Goal: Use online tool/utility: Utilize a website feature to perform a specific function

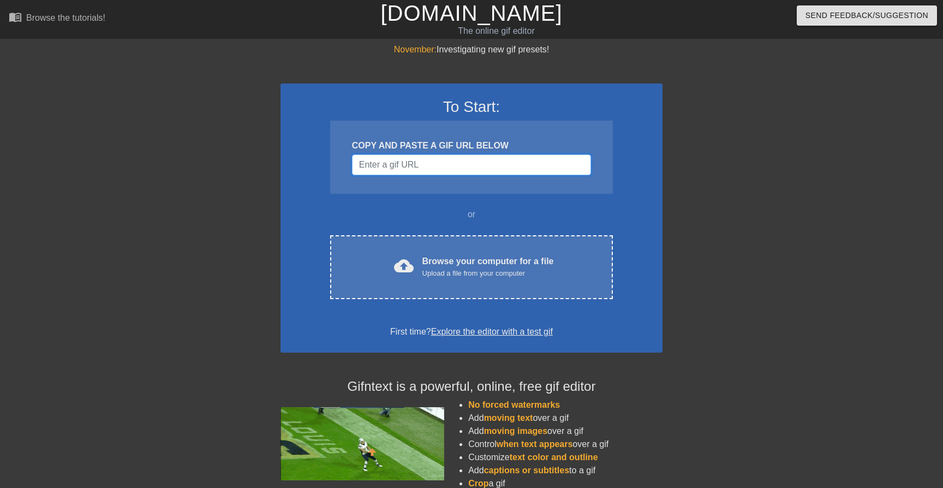
click at [414, 175] on input "Username" at bounding box center [471, 164] width 239 height 21
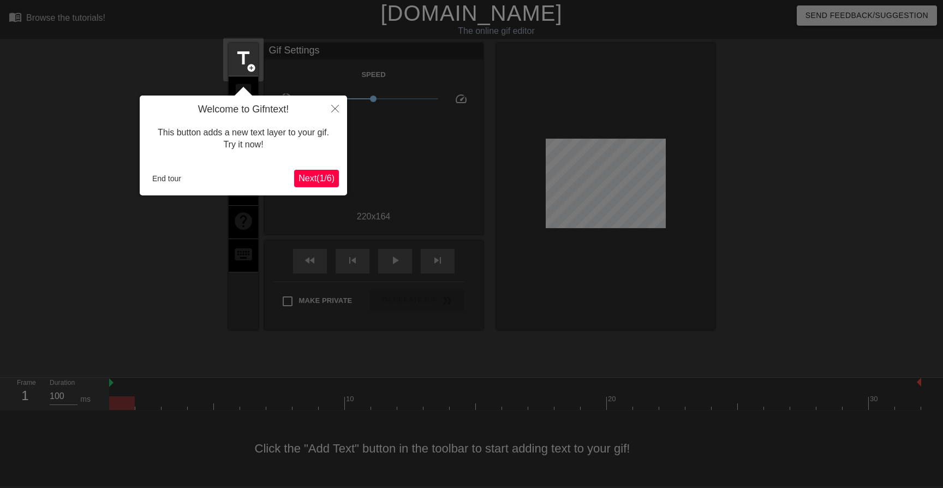
click at [320, 170] on button "Next ( 1 / 6 )" at bounding box center [316, 178] width 45 height 17
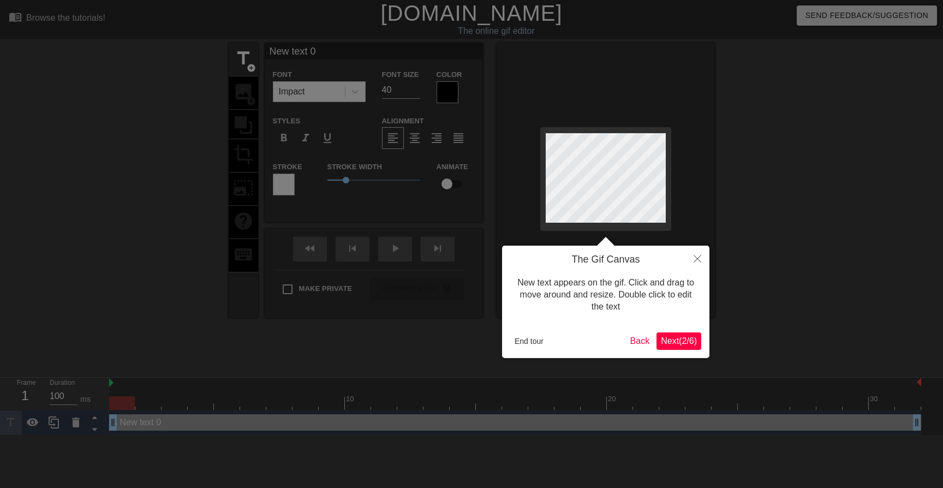
click at [681, 338] on span "Next ( 2 / 6 )" at bounding box center [679, 340] width 36 height 9
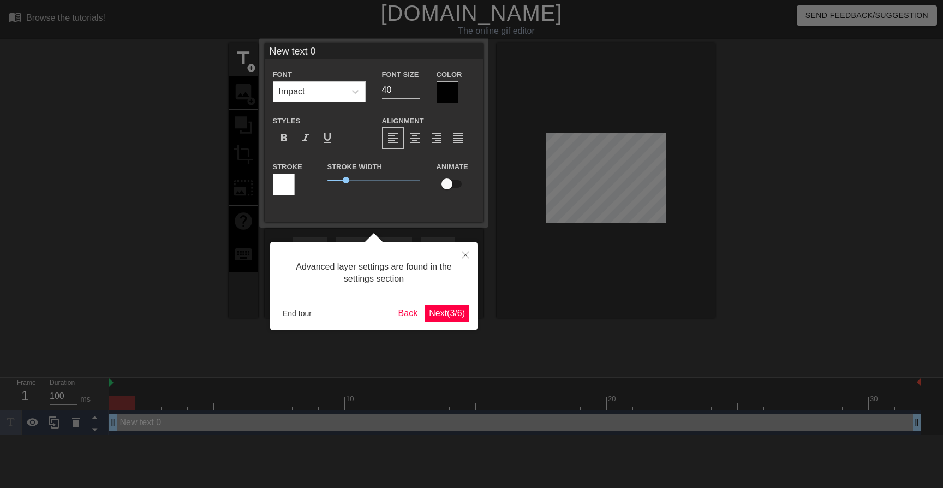
click at [450, 313] on span "Next ( 3 / 6 )" at bounding box center [447, 312] width 36 height 9
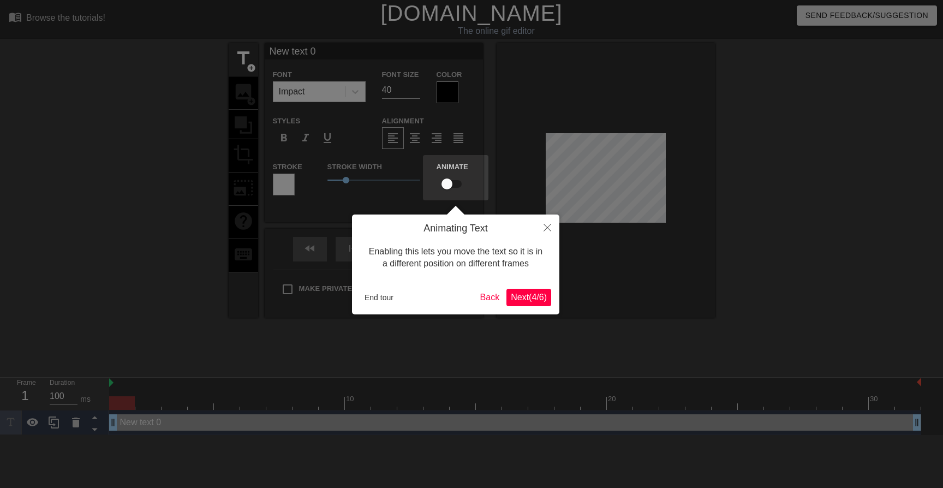
click at [539, 302] on span "Next ( 4 / 6 )" at bounding box center [529, 297] width 36 height 9
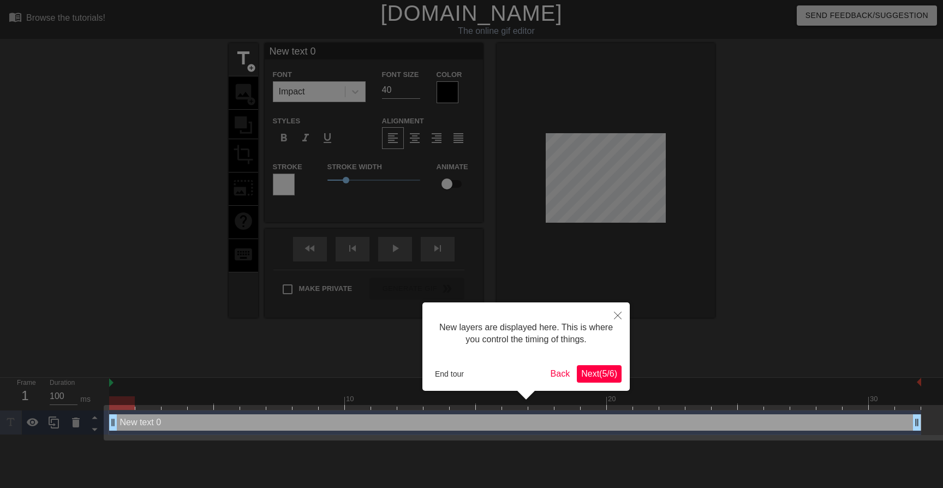
click at [593, 373] on span "Next ( 5 / 6 )" at bounding box center [599, 373] width 36 height 9
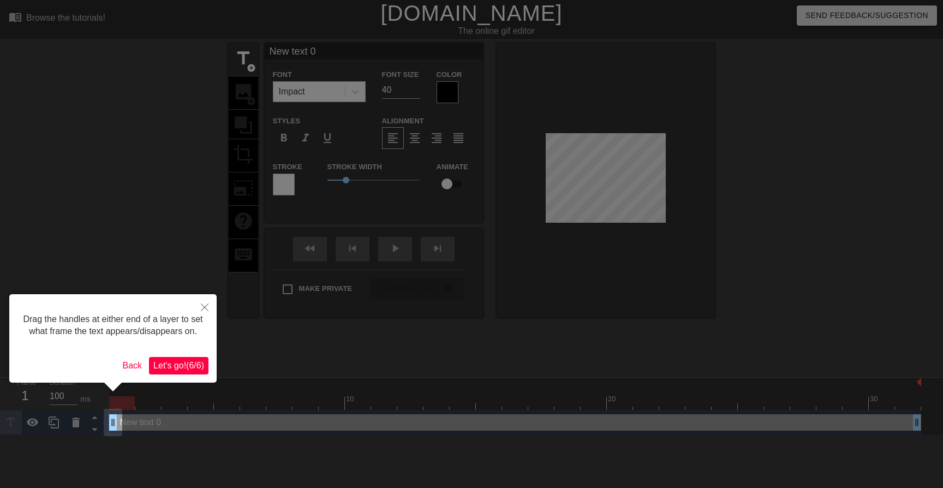
click at [176, 370] on button "Let's go! ( 6 / 6 )" at bounding box center [178, 365] width 59 height 17
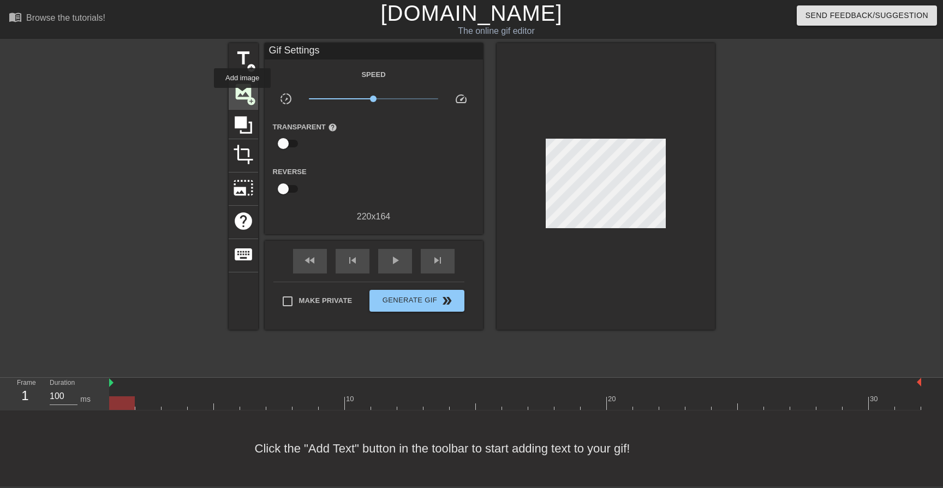
click at [243, 96] on span "image" at bounding box center [243, 91] width 21 height 21
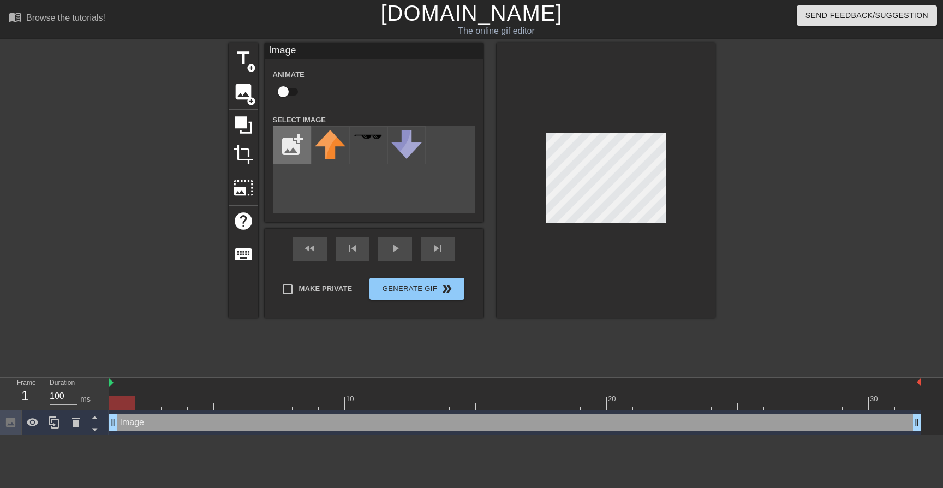
click at [296, 149] on input "file" at bounding box center [291, 145] width 37 height 37
click at [290, 155] on input "file" at bounding box center [291, 145] width 37 height 37
type input "C:\fakepath\Furia_Esports_logo.png"
click at [331, 153] on img at bounding box center [330, 144] width 31 height 29
click at [689, 182] on div at bounding box center [606, 180] width 218 height 275
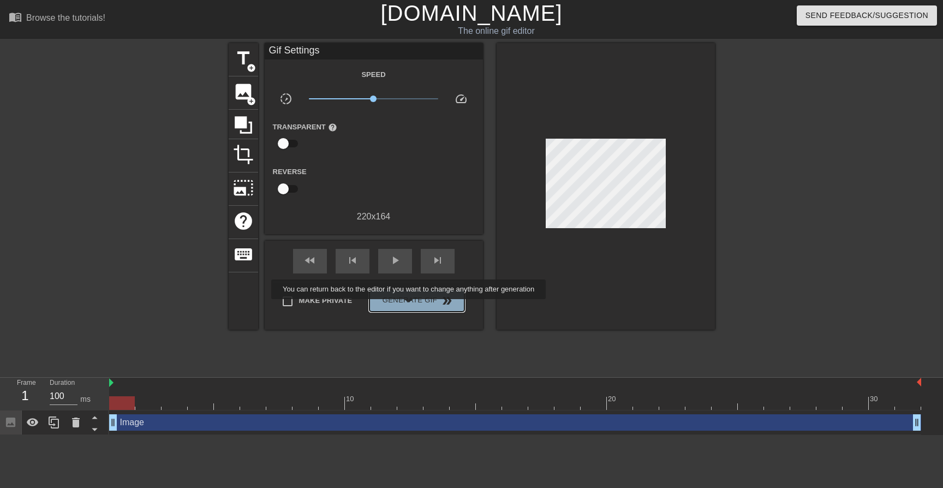
click at [416, 307] on button "Generate Gif double_arrow" at bounding box center [417, 301] width 94 height 22
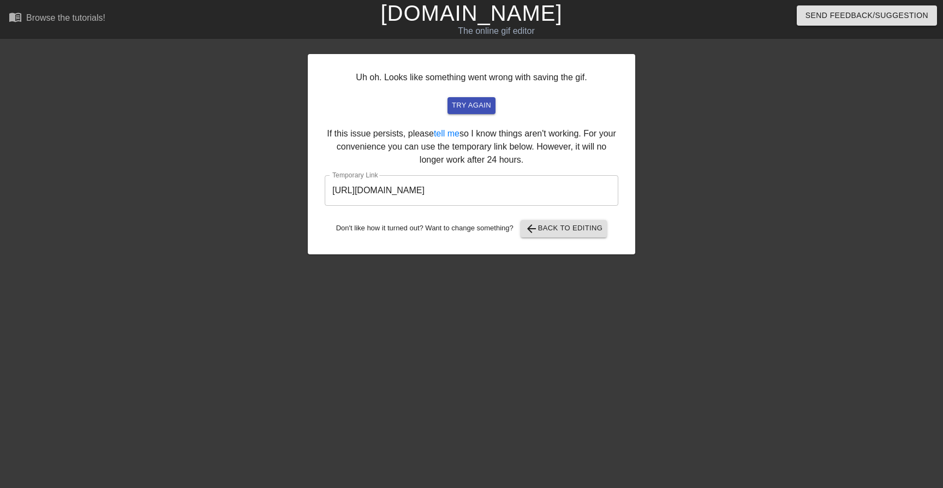
click at [546, 199] on input "[URL][DOMAIN_NAME]" at bounding box center [472, 190] width 294 height 31
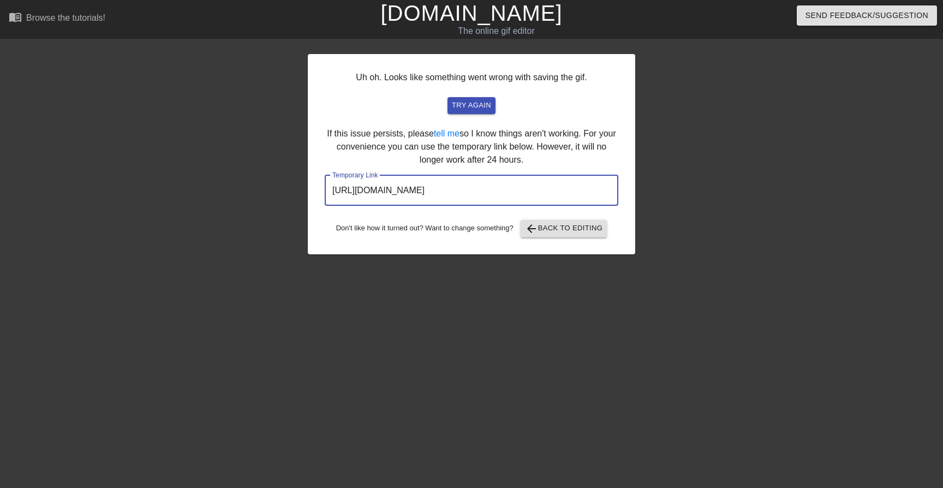
click at [563, 199] on input "[URL][DOMAIN_NAME]" at bounding box center [472, 190] width 294 height 31
drag, startPoint x: 563, startPoint y: 199, endPoint x: 315, endPoint y: 193, distance: 248.4
click at [315, 193] on div "Uh oh. Looks like something went wrong with saving the gif. try again If this i…" at bounding box center [472, 154] width 328 height 200
